Goal: Information Seeking & Learning: Understand process/instructions

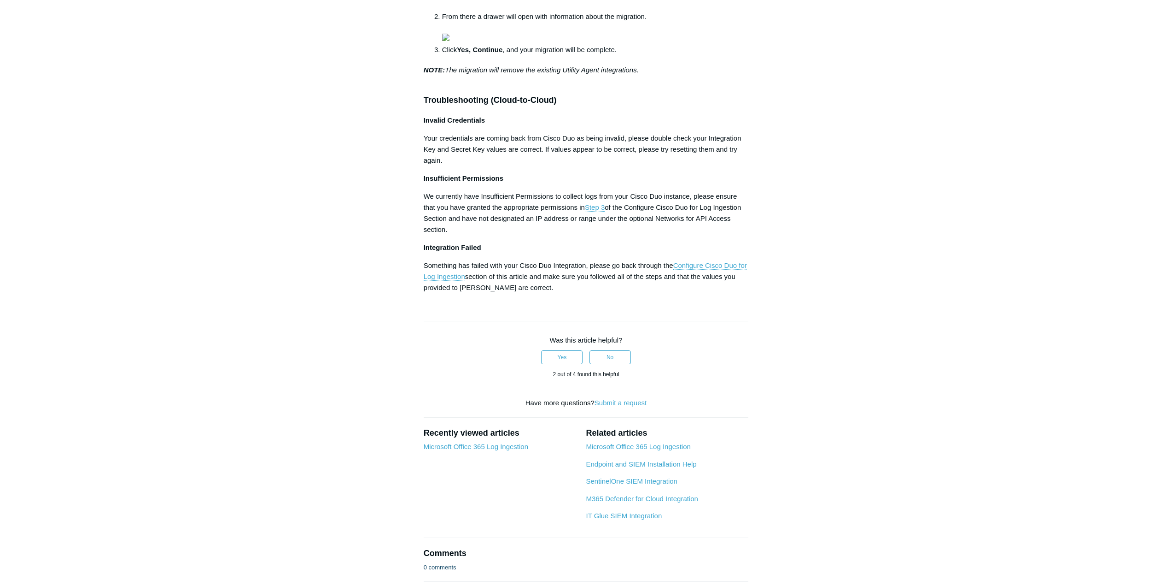
scroll to position [829, 0]
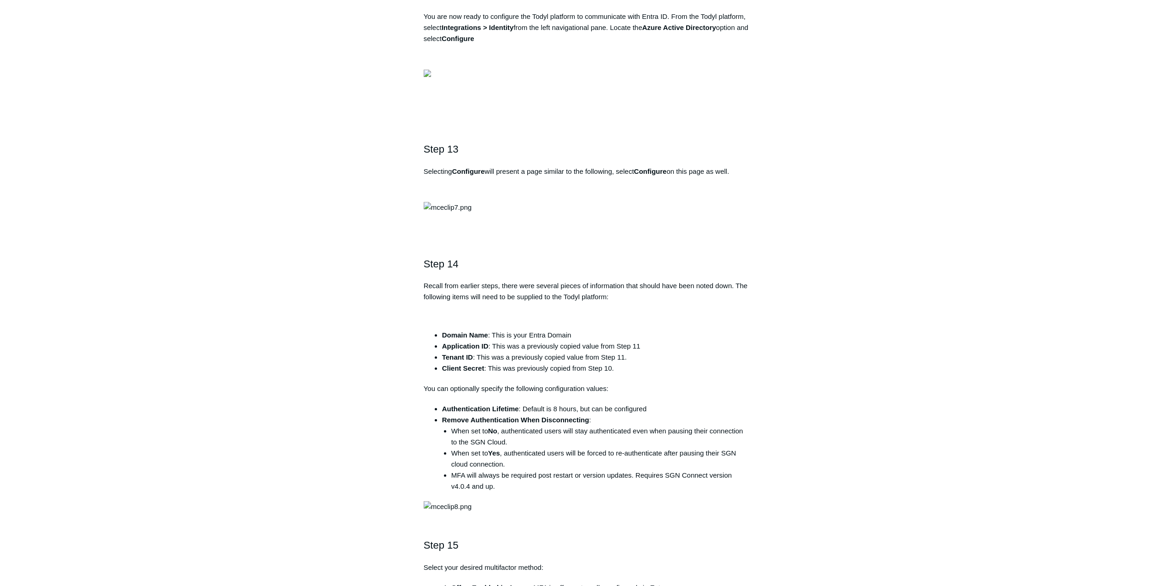
scroll to position [2626, 0]
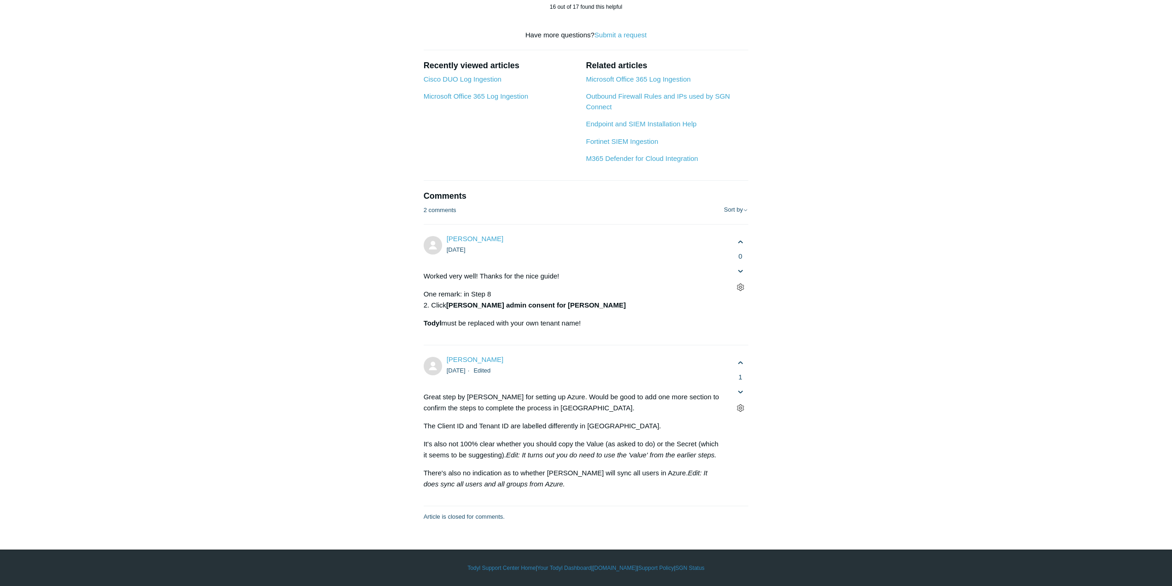
scroll to position [5943, 0]
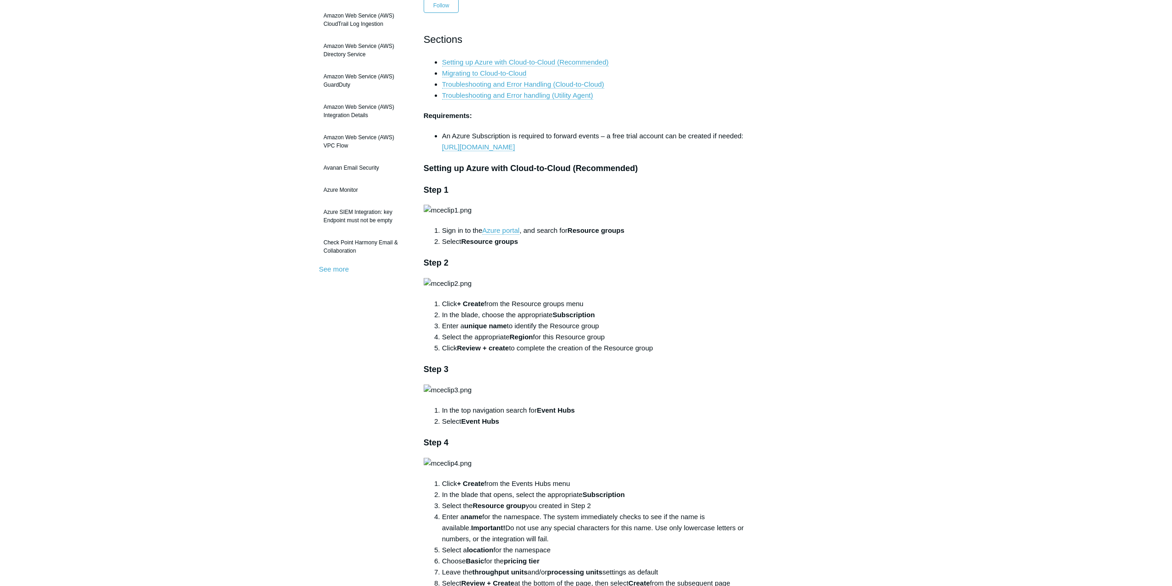
scroll to position [138, 0]
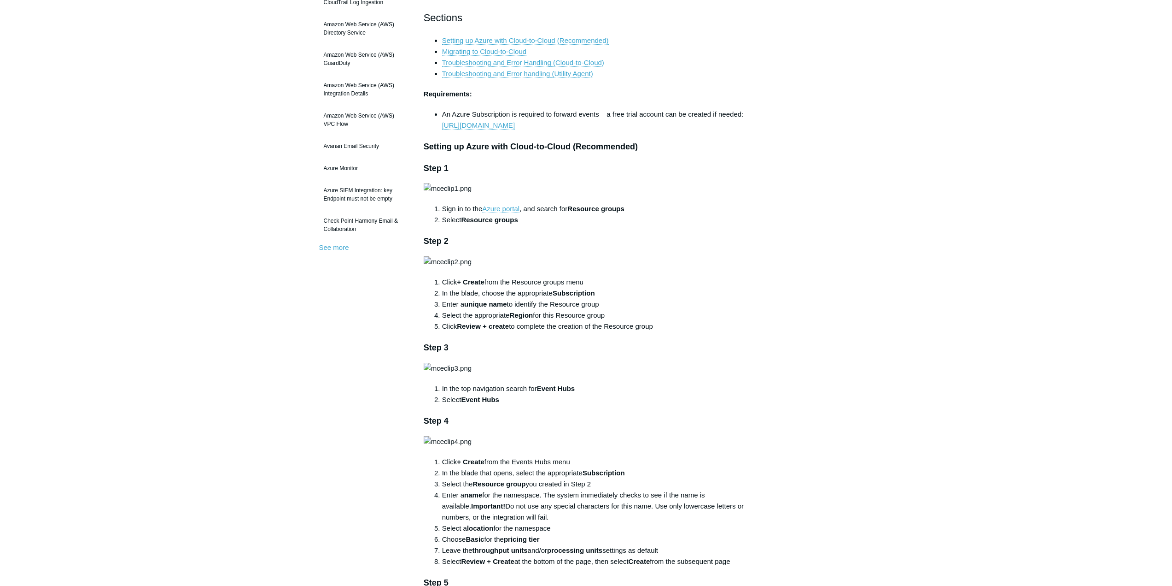
click at [501, 223] on strong "Resource groups" at bounding box center [489, 220] width 57 height 8
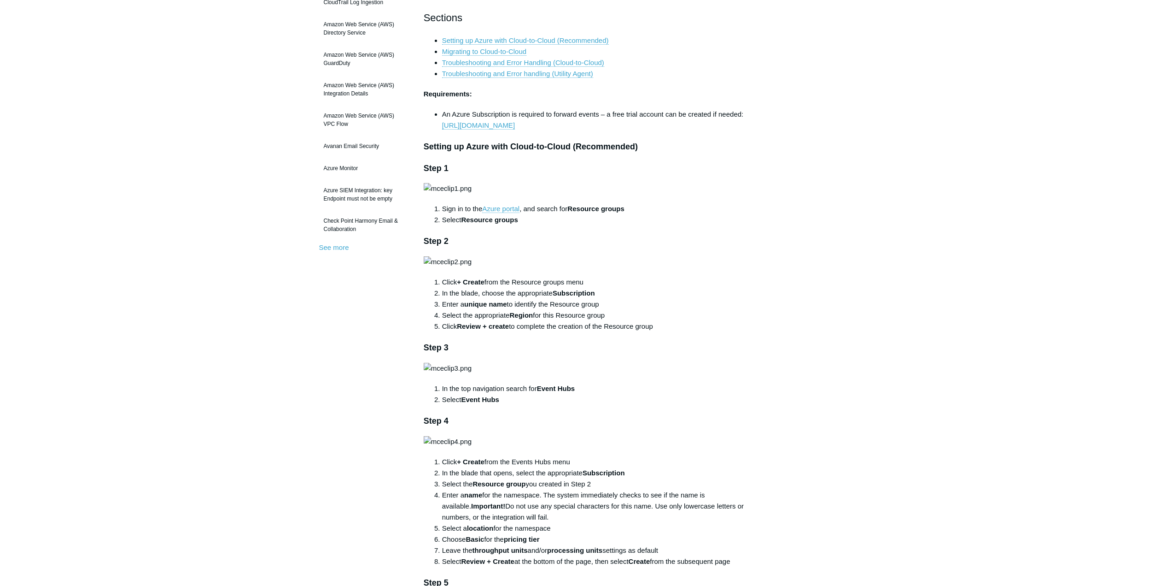
click at [472, 223] on strong "Resource groups" at bounding box center [489, 220] width 57 height 8
click at [473, 223] on strong "Resource groups" at bounding box center [489, 220] width 57 height 8
copy strong "Resource"
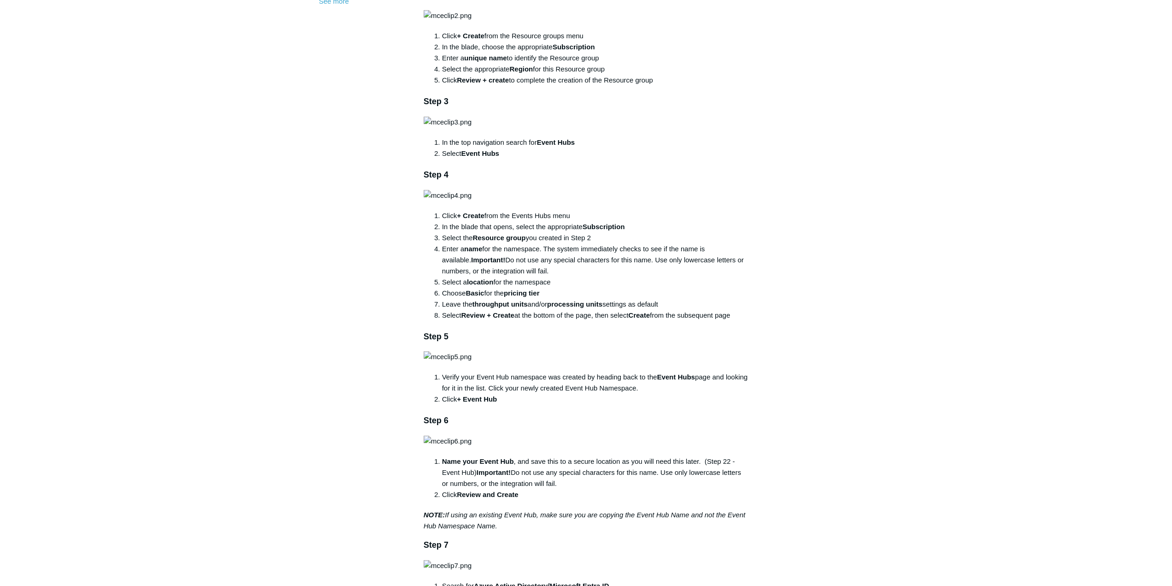
scroll to position [415, 0]
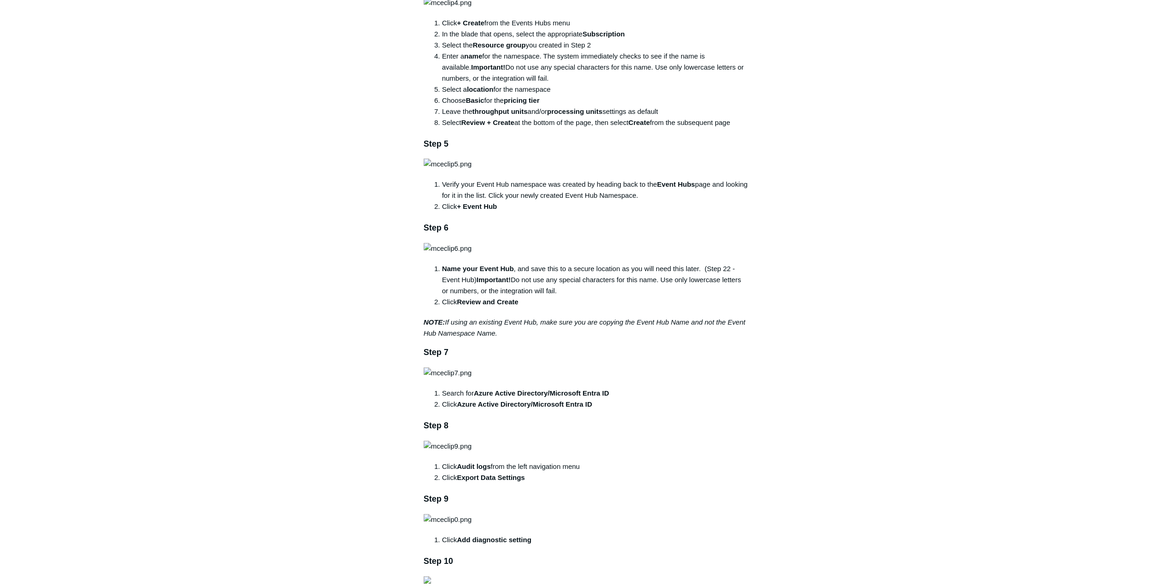
scroll to position [599, 0]
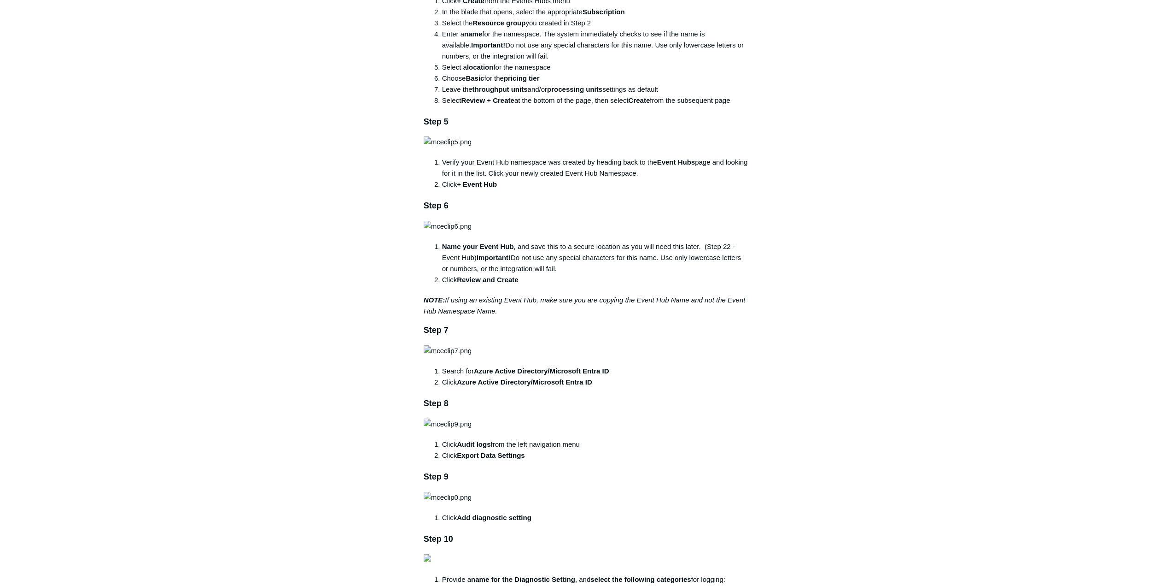
drag, startPoint x: 539, startPoint y: 210, endPoint x: 577, endPoint y: 204, distance: 37.8
copy strong "Event Hubs"
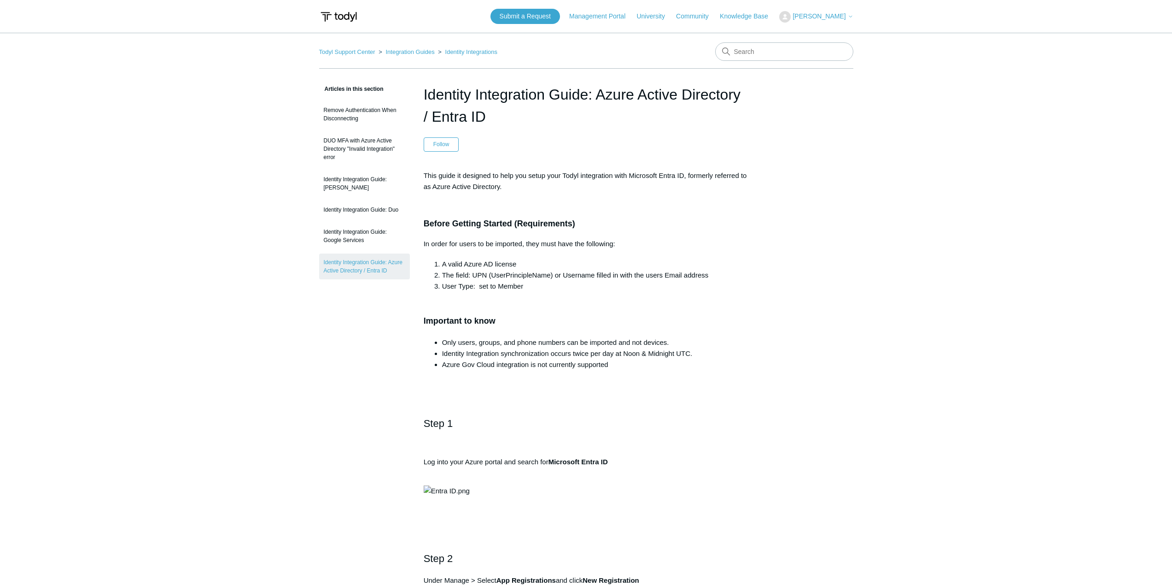
scroll to position [5943, 0]
